Goal: Navigation & Orientation: Find specific page/section

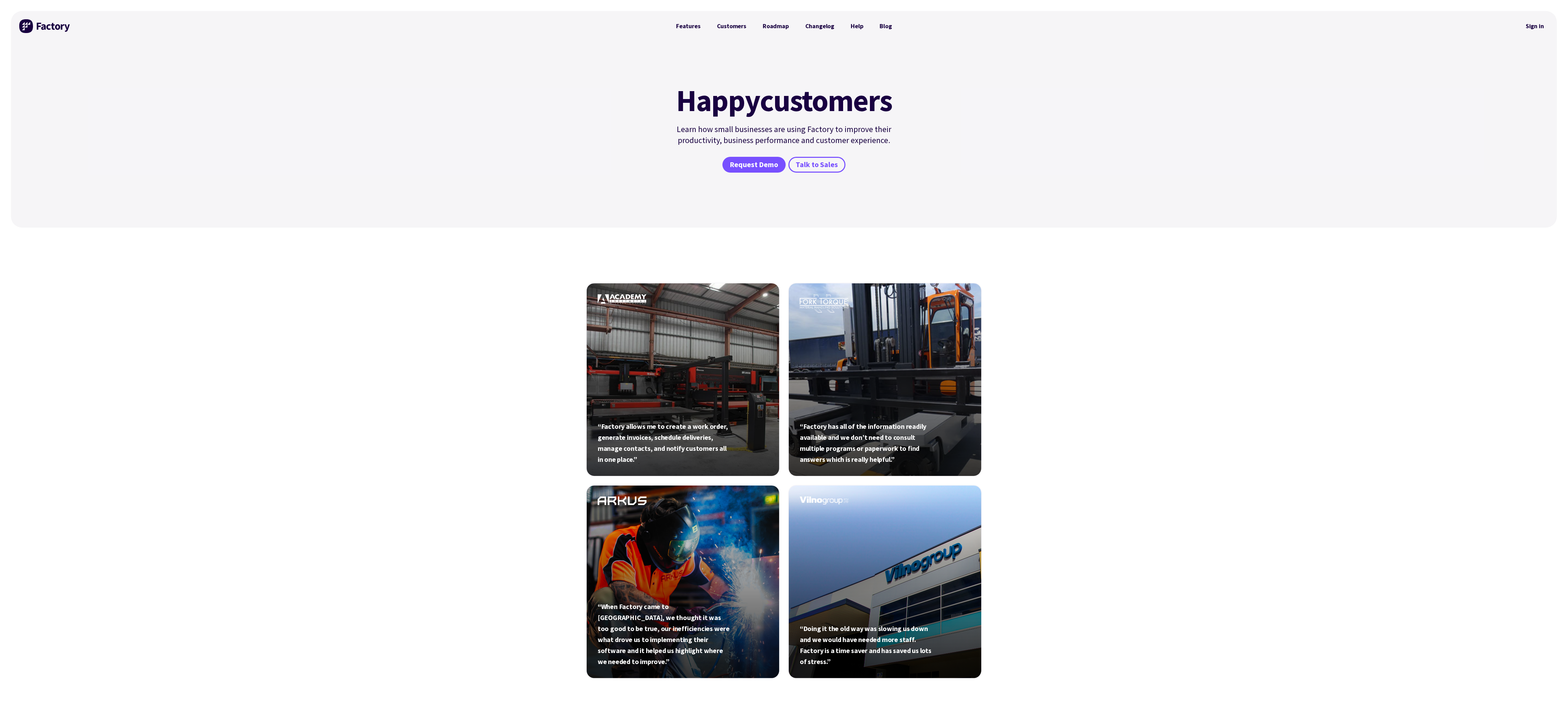
drag, startPoint x: 40, startPoint y: 26, endPoint x: 37, endPoint y: 28, distance: 3.6
click at [38, 28] on img at bounding box center [45, 26] width 52 height 14
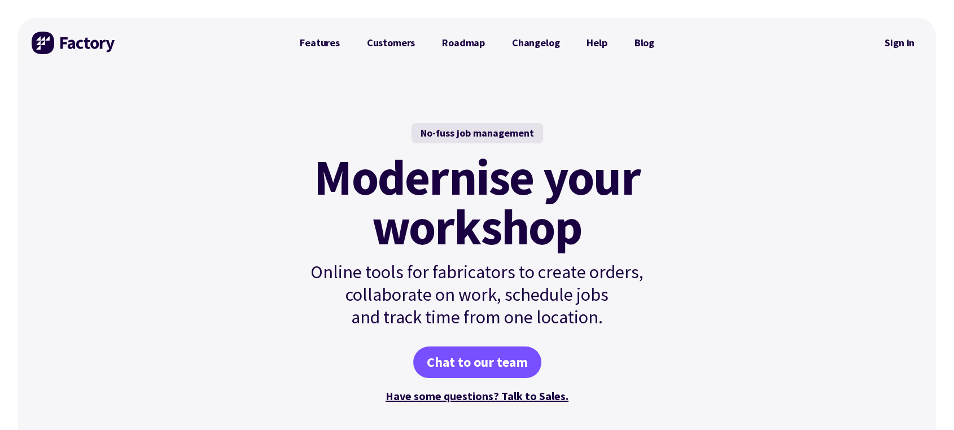
drag, startPoint x: 2400, startPoint y: 1, endPoint x: 687, endPoint y: 114, distance: 1716.3
click at [687, 114] on div "No-fuss job management Modernise your workshop Online tools for fabricators to …" at bounding box center [477, 264] width 918 height 393
click at [475, 73] on div "No-fuss job management Modernise your workshop Online tools for fabricators to …" at bounding box center [477, 264] width 409 height 393
click at [386, 48] on link "Customers" at bounding box center [390, 43] width 75 height 23
